Goal: Navigation & Orientation: Find specific page/section

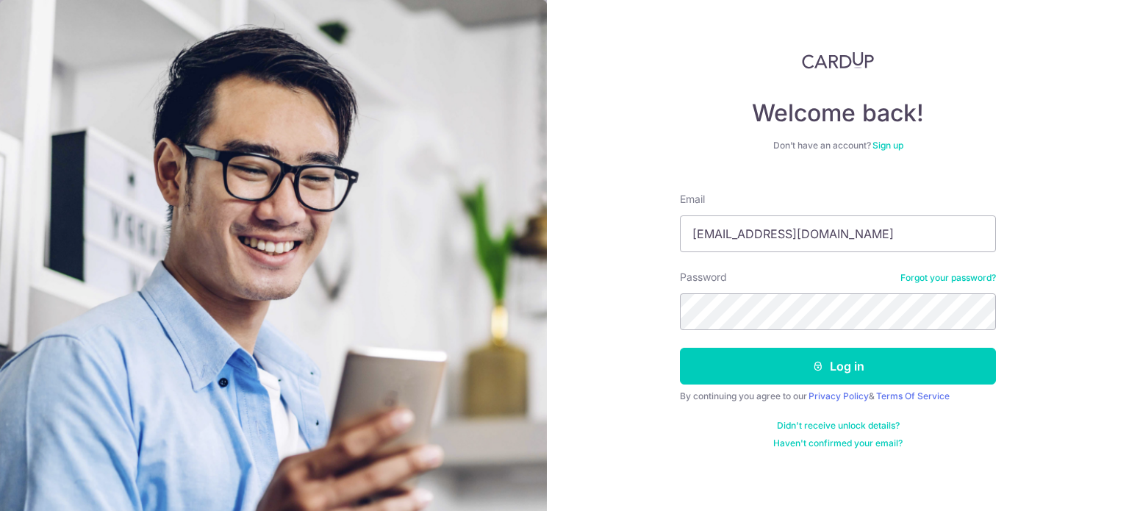
click at [680, 348] on button "Log in" at bounding box center [838, 366] width 316 height 37
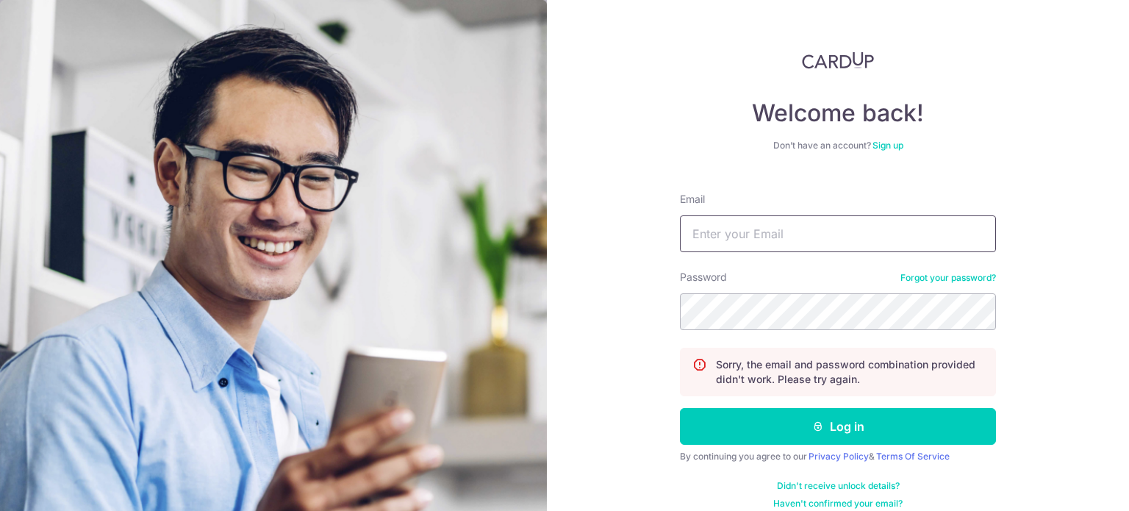
click at [764, 232] on input "Email" at bounding box center [838, 233] width 316 height 37
type input "[EMAIL_ADDRESS][DOMAIN_NAME]"
click at [680, 408] on button "Log in" at bounding box center [838, 426] width 316 height 37
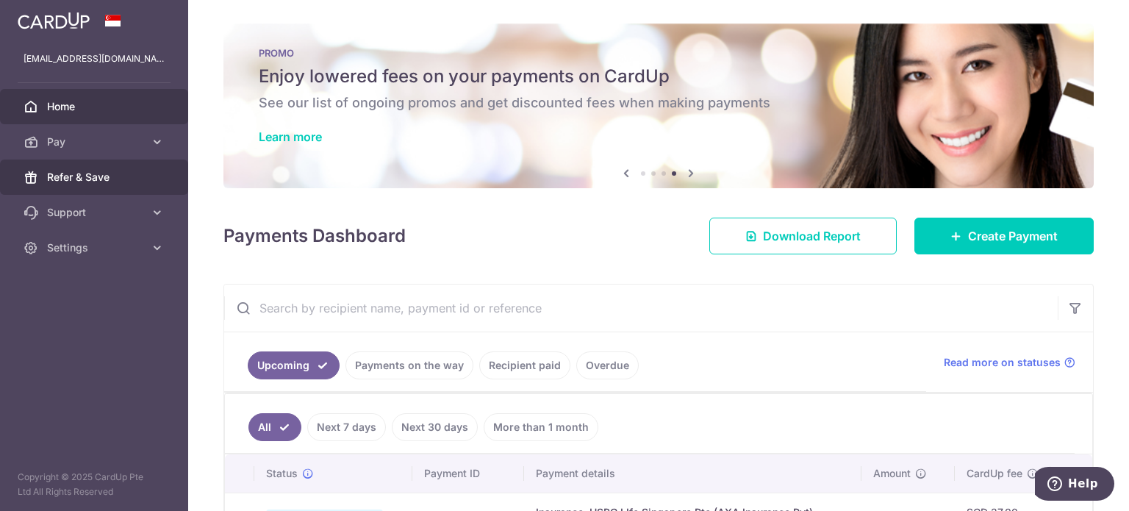
click at [100, 161] on link "Refer & Save" at bounding box center [94, 176] width 188 height 35
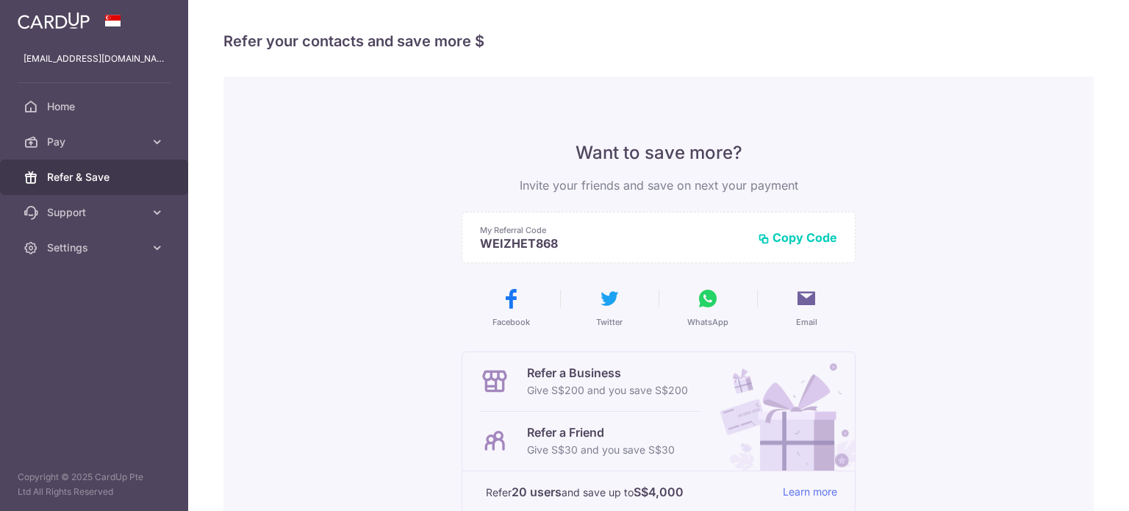
click at [111, 149] on link "Pay" at bounding box center [94, 141] width 188 height 35
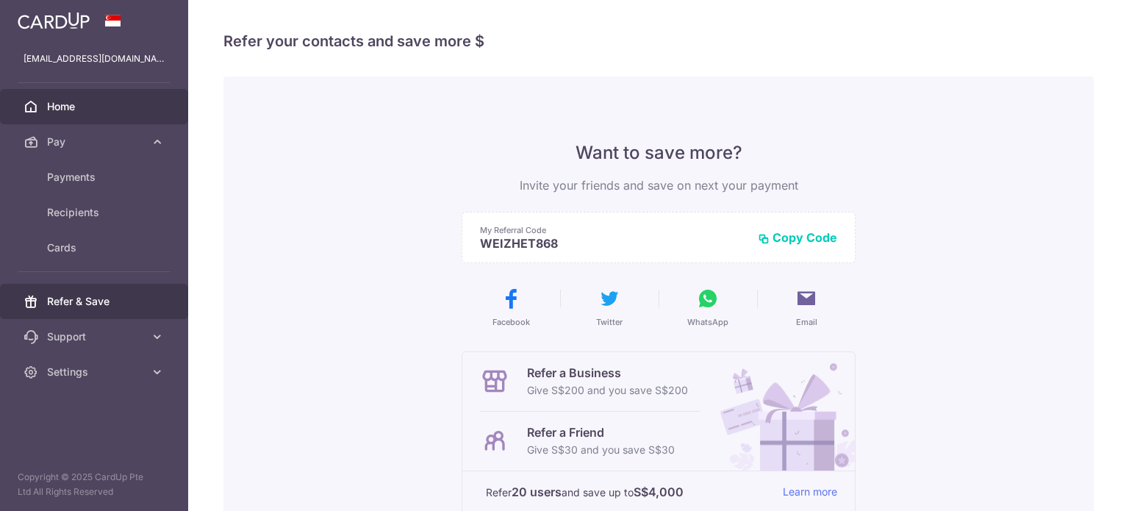
click at [98, 108] on span "Home" at bounding box center [95, 106] width 97 height 15
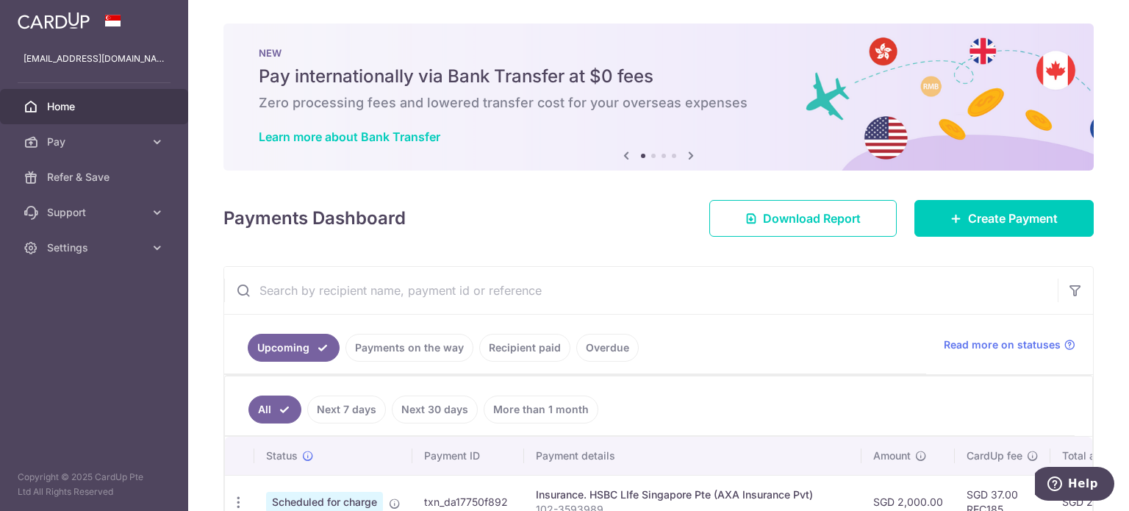
click at [682, 154] on icon at bounding box center [691, 155] width 18 height 18
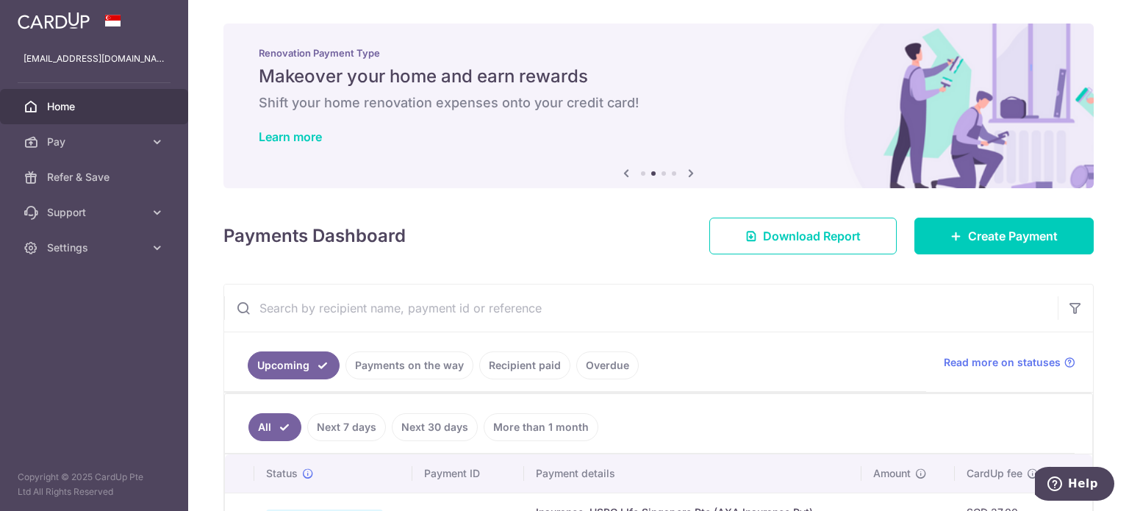
click at [682, 154] on div "NEW Pay internationally via Bank Transfer at $0 fees Zero processing fees and l…" at bounding box center [658, 106] width 870 height 165
click at [682, 168] on icon at bounding box center [691, 173] width 18 height 18
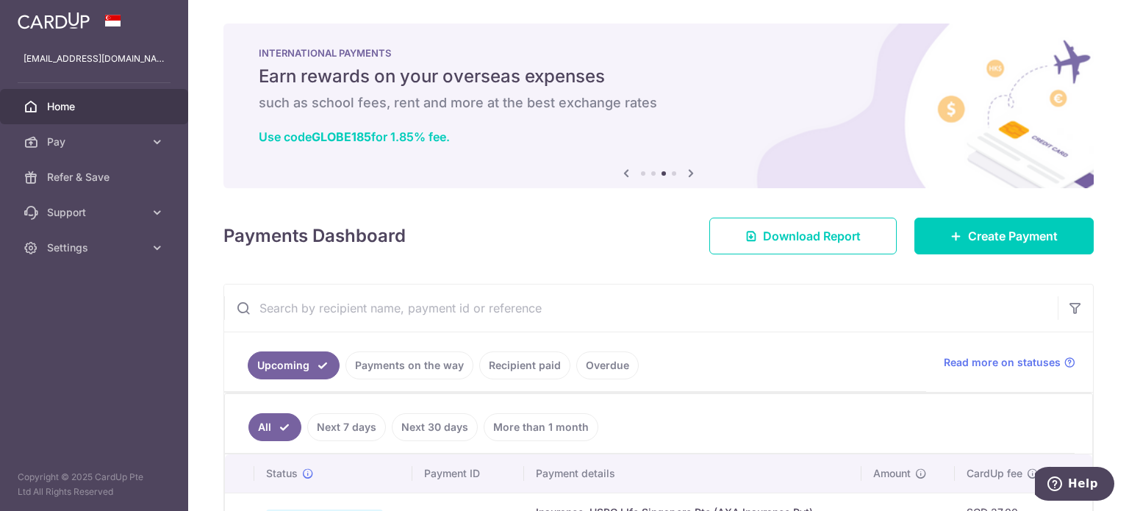
click at [683, 168] on icon at bounding box center [691, 173] width 18 height 18
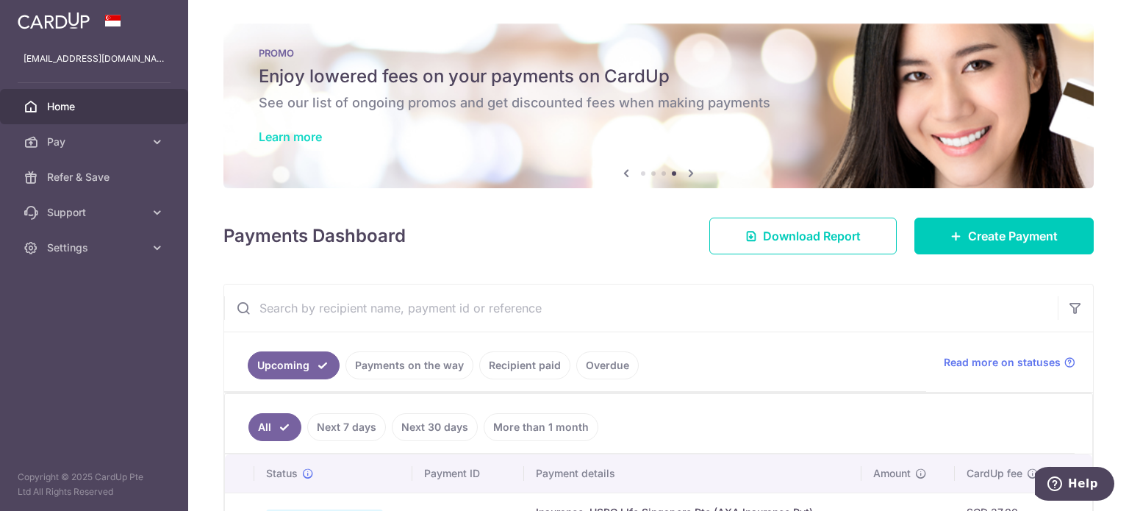
click at [282, 136] on link "Learn more" at bounding box center [290, 136] width 63 height 15
